Goal: Information Seeking & Learning: Learn about a topic

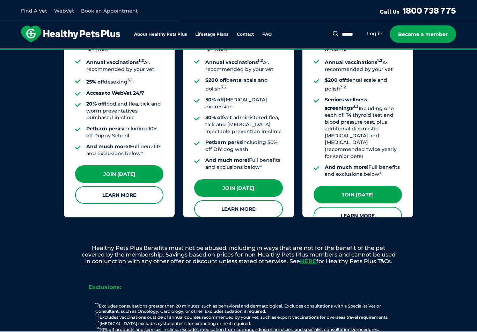
scroll to position [645, 0]
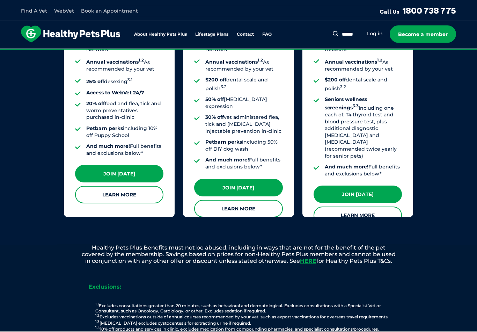
click at [235, 200] on link "Learn More" at bounding box center [238, 208] width 88 height 17
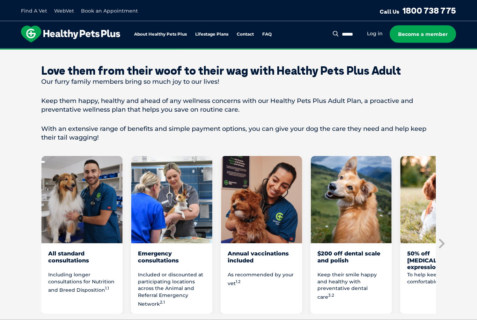
scroll to position [298, 0]
click at [441, 239] on icon "Next slide" at bounding box center [441, 244] width 6 height 10
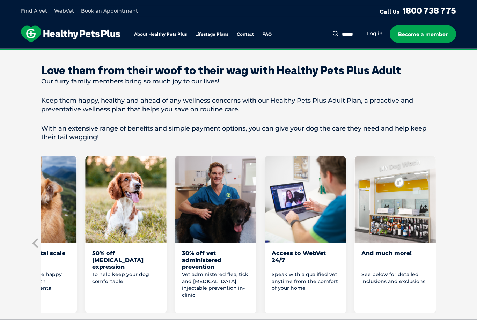
scroll to position [298, 0]
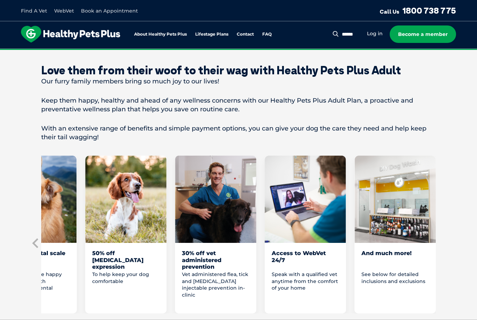
click at [449, 248] on section "Love them from their woof to their wag with Healthy Pets Plus Adult Our furry f…" at bounding box center [238, 212] width 477 height 352
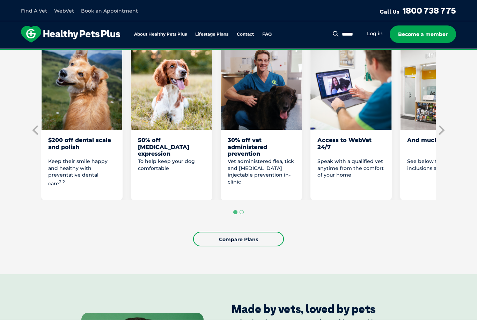
scroll to position [408, 0]
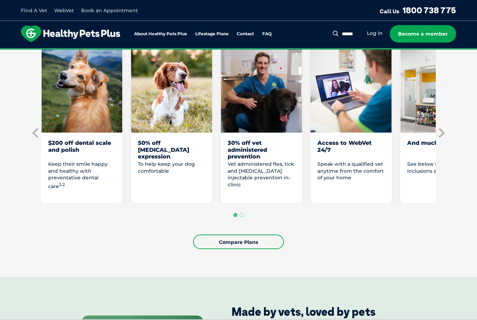
click at [441, 134] on icon "Next slide" at bounding box center [441, 133] width 10 height 10
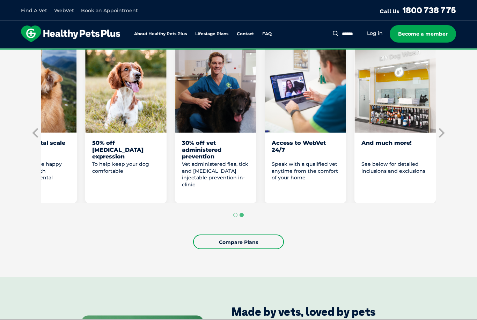
scroll to position [408, 0]
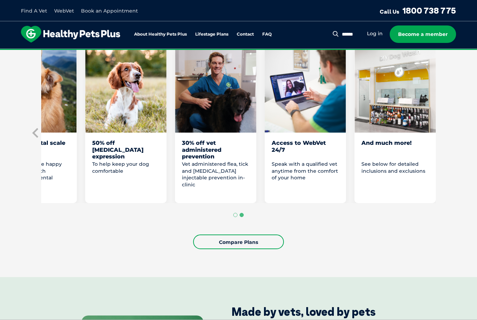
click at [442, 129] on section "Love them from their woof to their wag with Healthy Pets Plus Adult Our furry f…" at bounding box center [238, 101] width 477 height 352
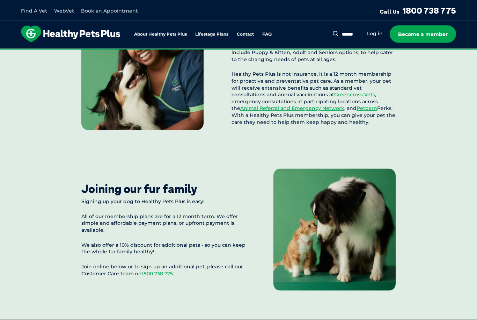
scroll to position [716, 0]
click at [356, 105] on link "Petbarn" at bounding box center [366, 108] width 21 height 6
